Goal: Check status: Check status

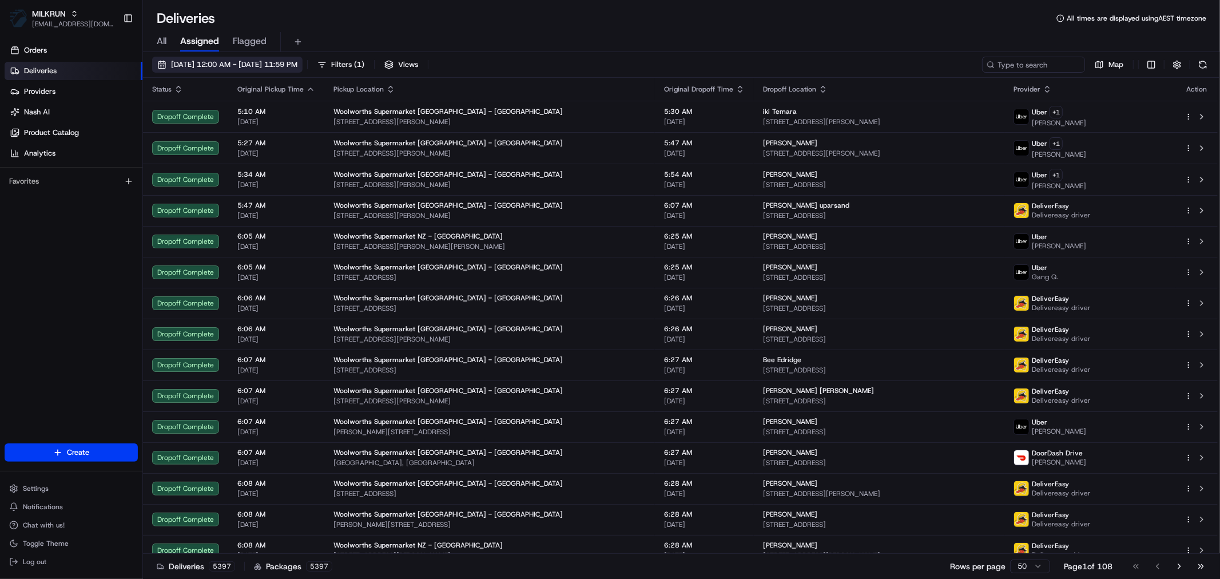
click at [256, 63] on span "[DATE] 12:00 AM - [DATE] 11:59 PM" at bounding box center [234, 64] width 126 height 10
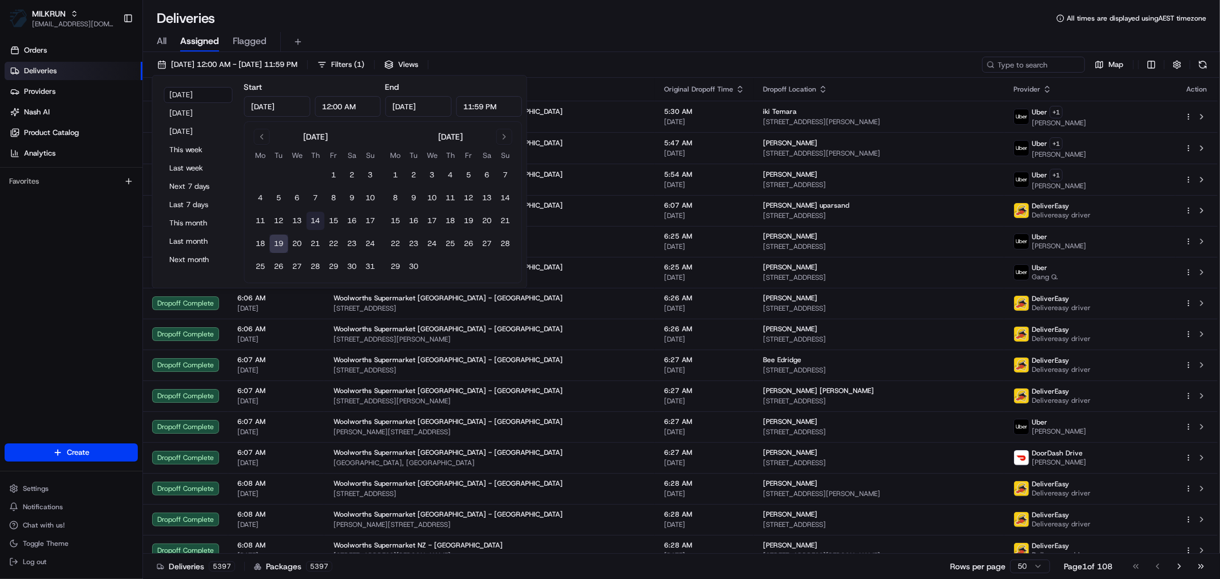
click at [309, 221] on button "14" at bounding box center [315, 221] width 18 height 18
type input "[DATE]"
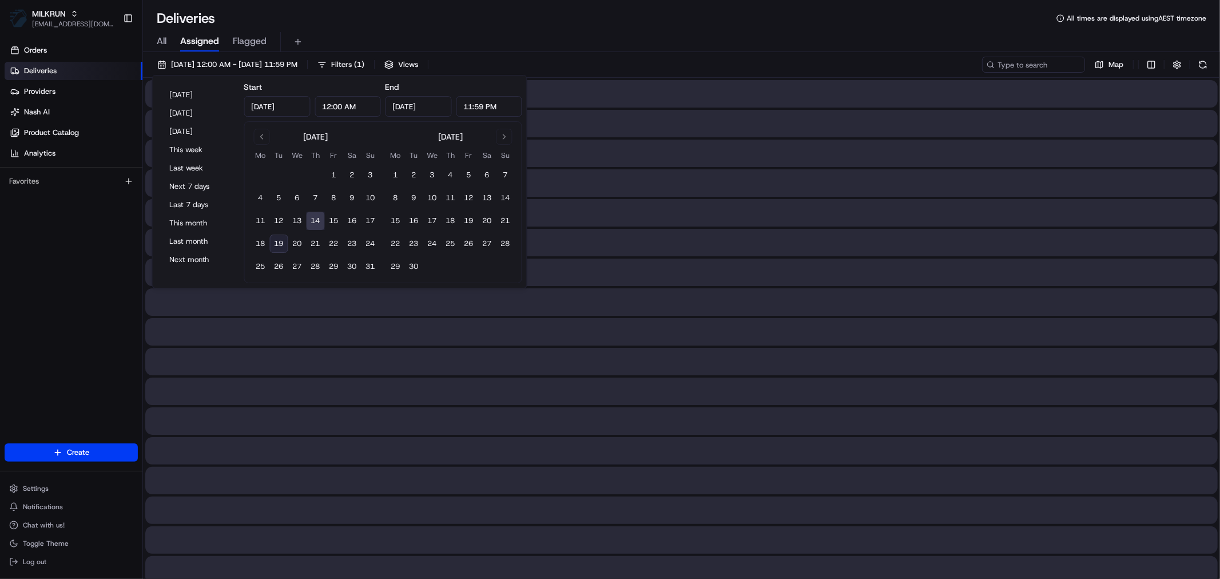
click at [309, 220] on button "14" at bounding box center [315, 221] width 18 height 18
click at [1038, 63] on input at bounding box center [1015, 65] width 137 height 16
paste input "Hariata Paora"
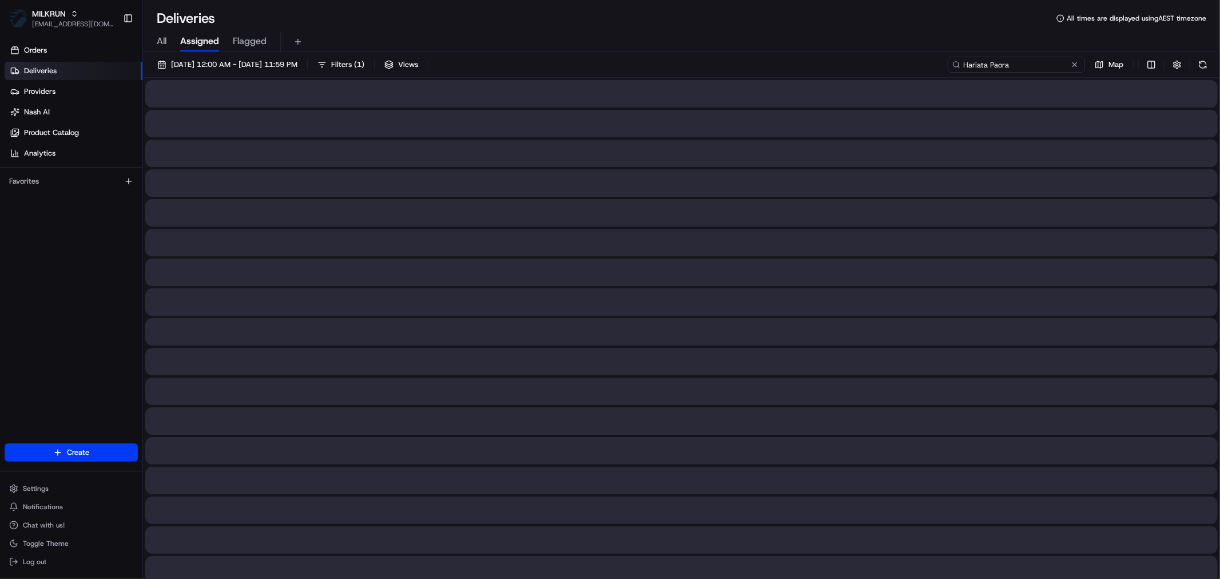
type input "Hariata Paora"
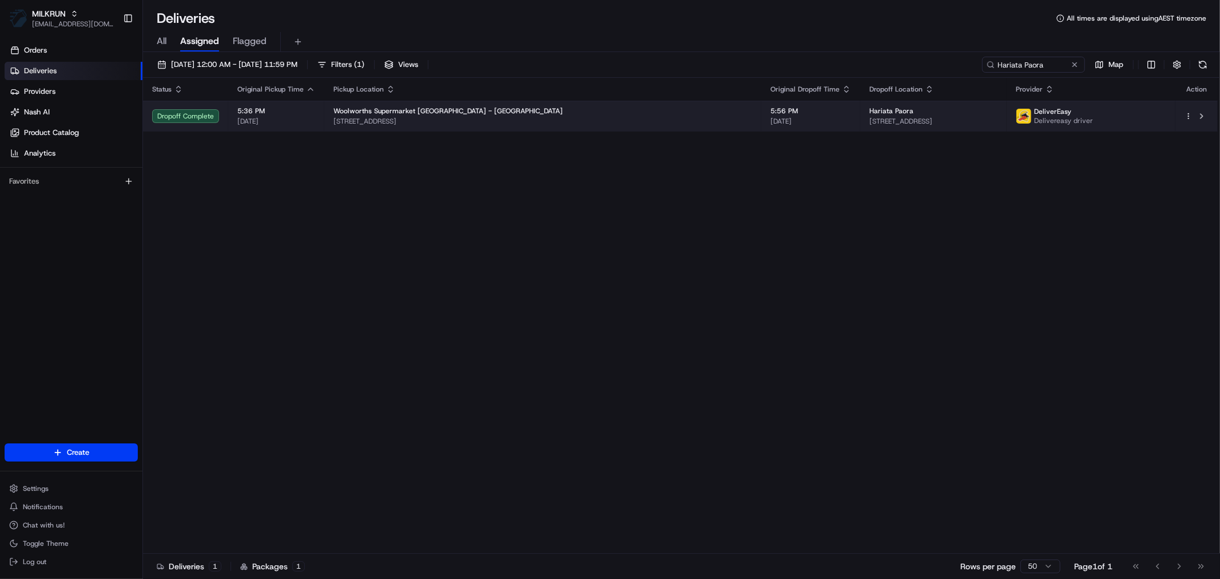
click at [508, 107] on div "Woolworths Supermarket [GEOGRAPHIC_DATA] - [GEOGRAPHIC_DATA]" at bounding box center [542, 110] width 419 height 9
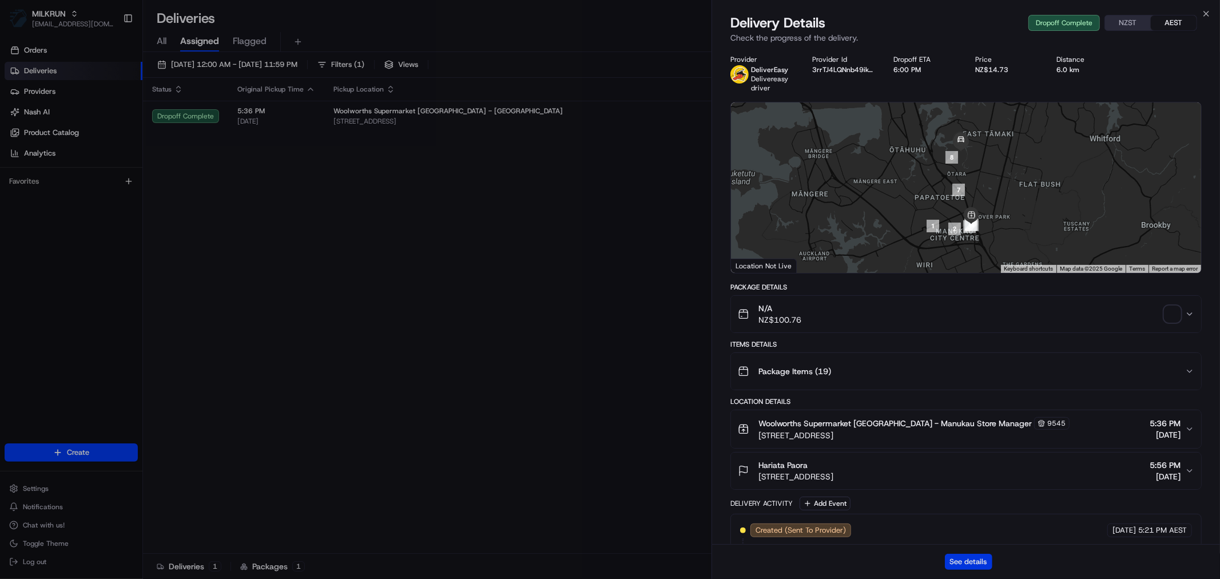
click at [962, 555] on button "See details" at bounding box center [968, 561] width 47 height 16
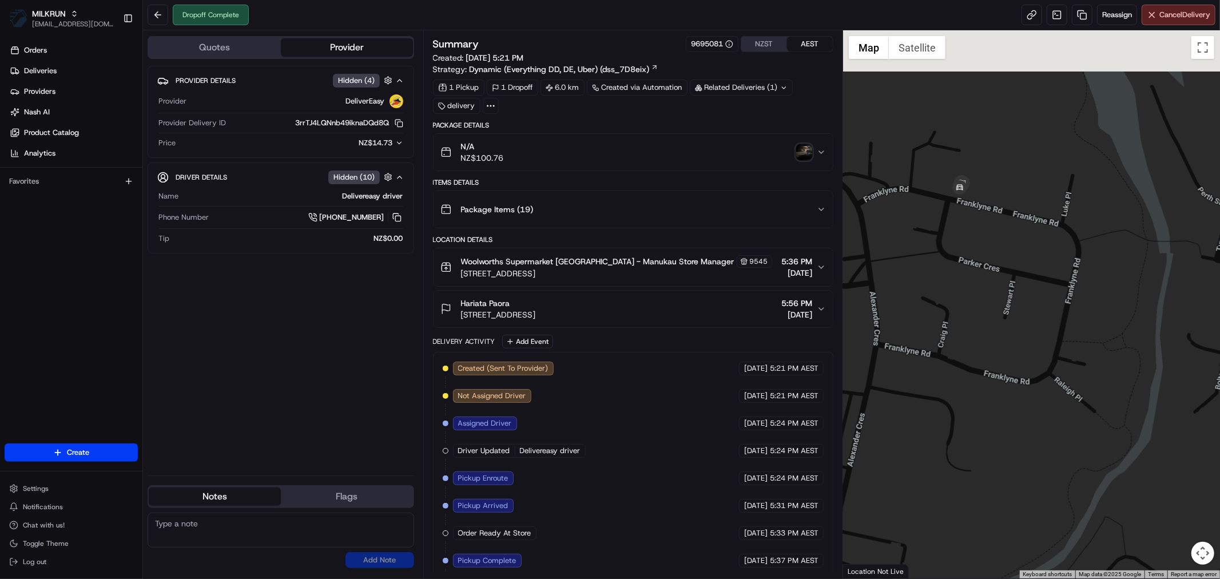
drag, startPoint x: 926, startPoint y: 157, endPoint x: 986, endPoint y: 338, distance: 190.4
click at [986, 338] on div at bounding box center [1031, 304] width 377 height 548
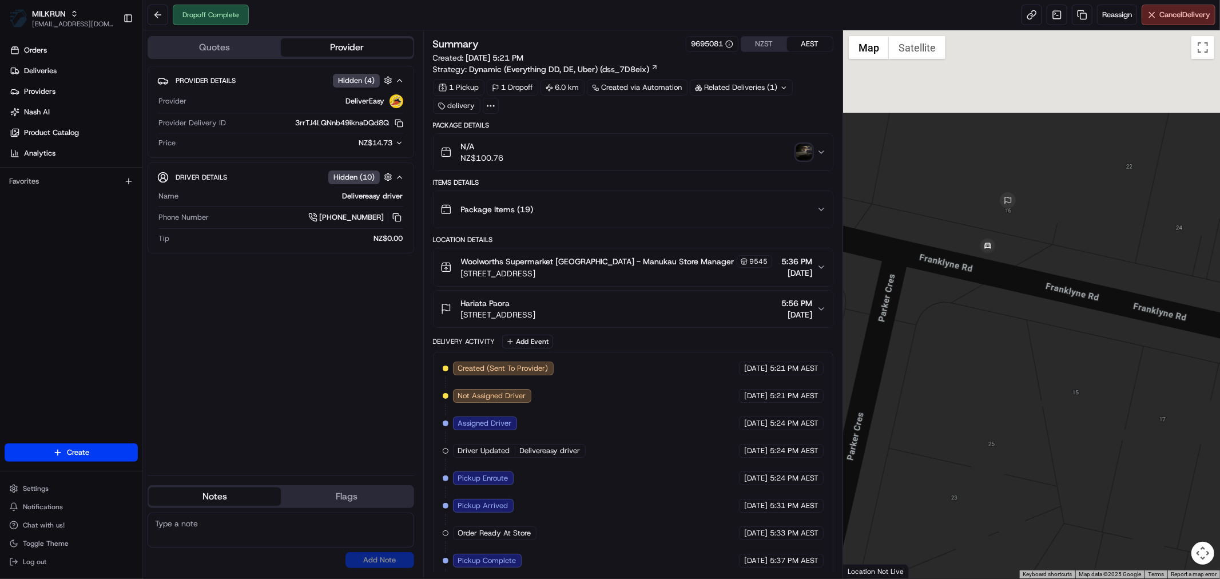
drag, startPoint x: 1097, startPoint y: 129, endPoint x: 1069, endPoint y: 300, distance: 173.7
click at [1069, 300] on div at bounding box center [1031, 304] width 377 height 548
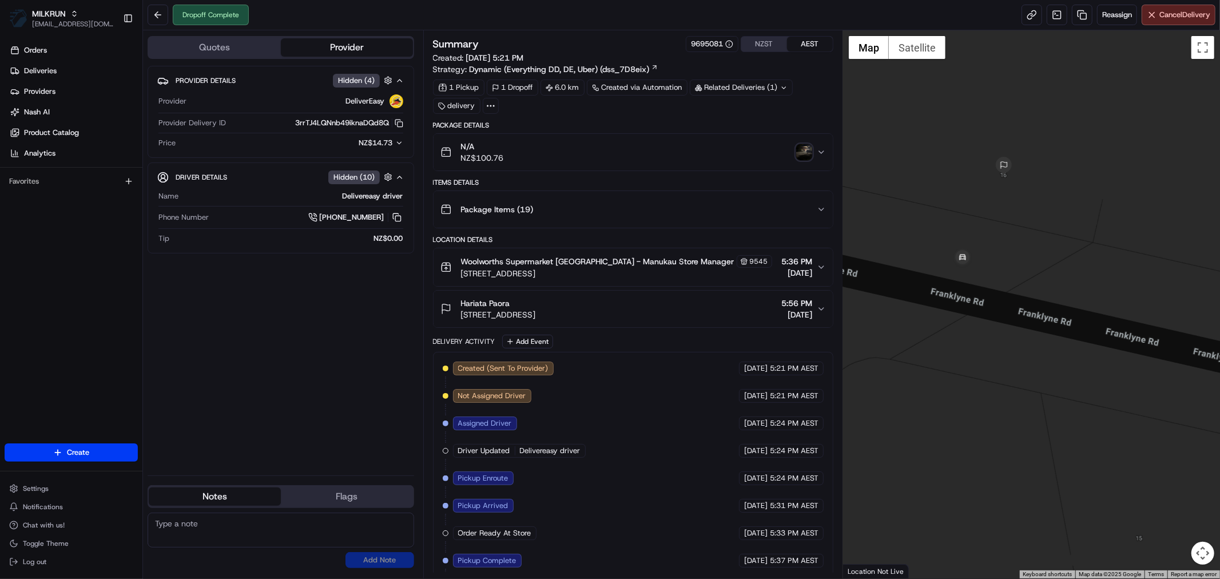
click at [803, 150] on img "button" at bounding box center [804, 152] width 16 height 16
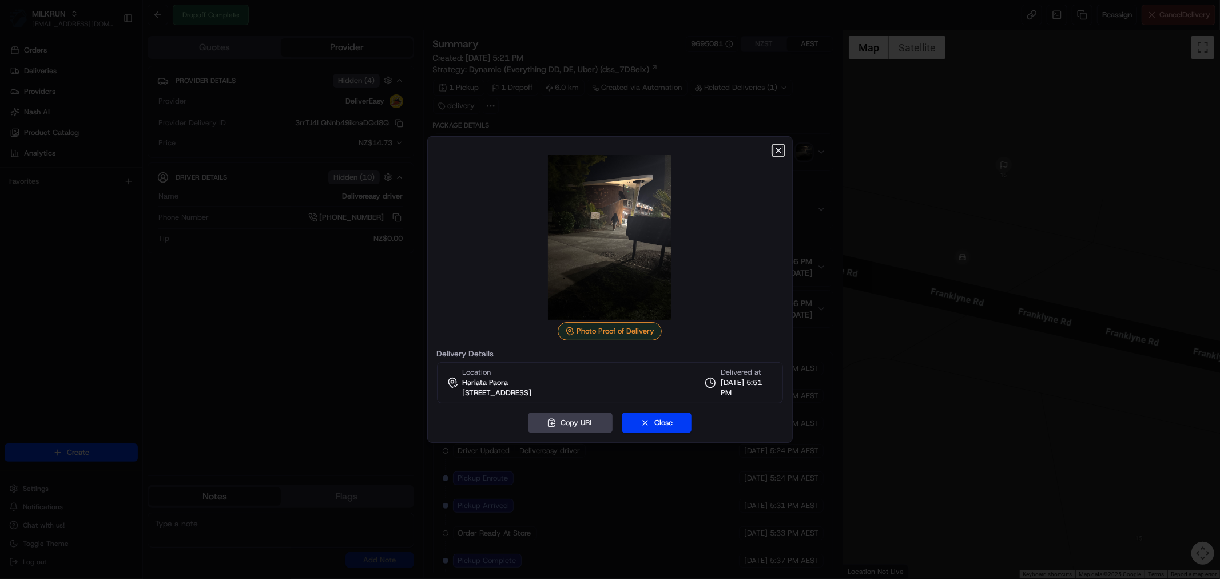
click at [775, 149] on icon "button" at bounding box center [778, 150] width 9 height 9
